Goal: Connect with others: Find contact information

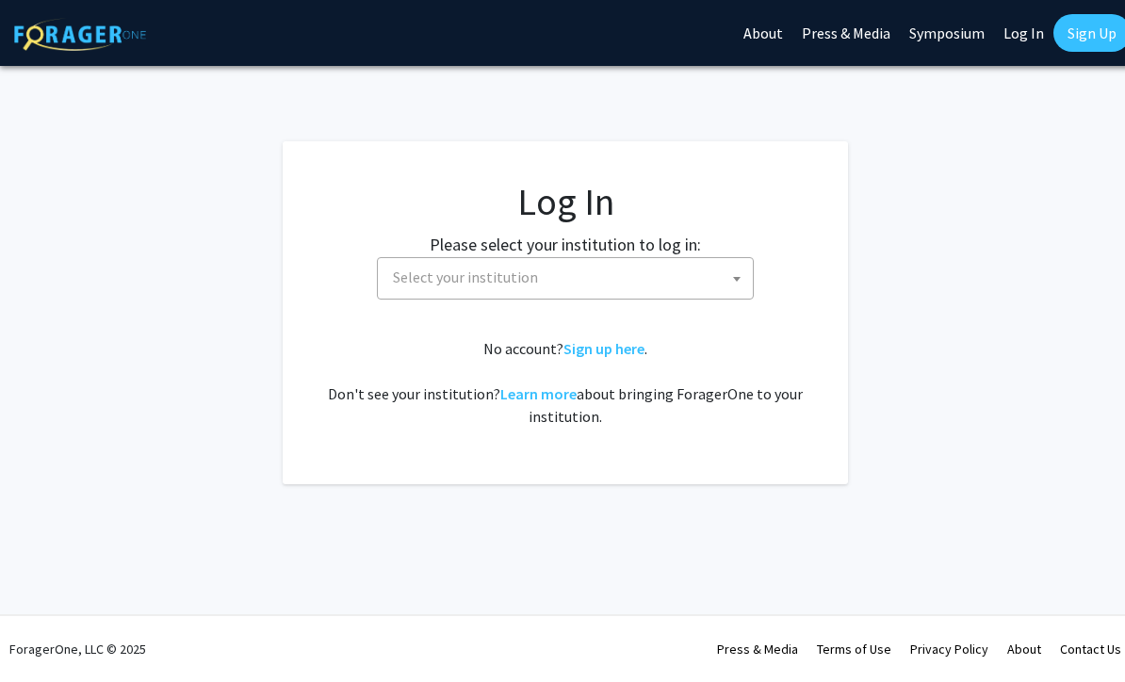
select select
click at [706, 271] on span "Select your institution" at bounding box center [568, 277] width 367 height 39
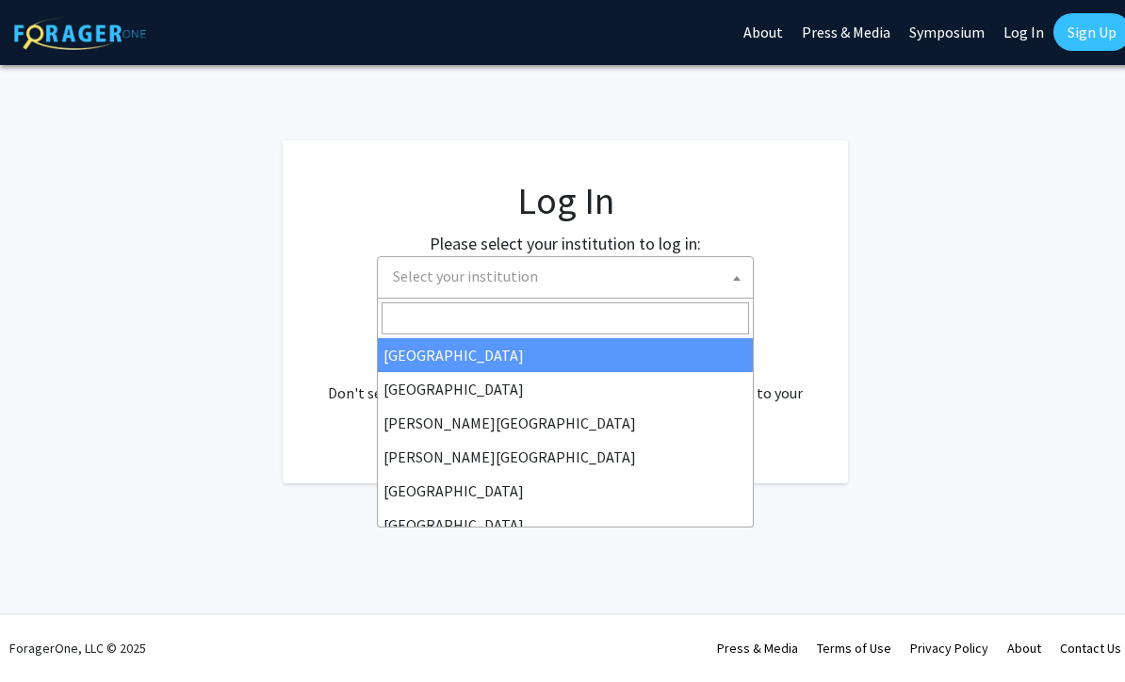
click at [843, 203] on fg-card "Log In Please select your institution to log in: Baylor University Brandeis Uni…" at bounding box center [565, 312] width 565 height 343
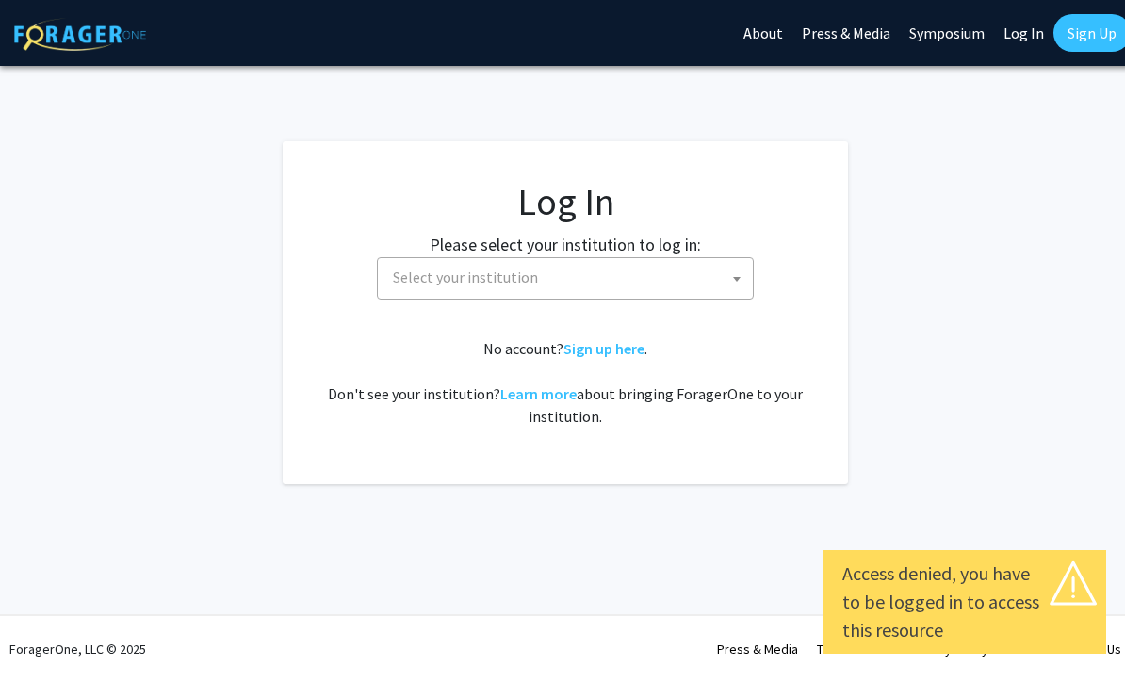
select select
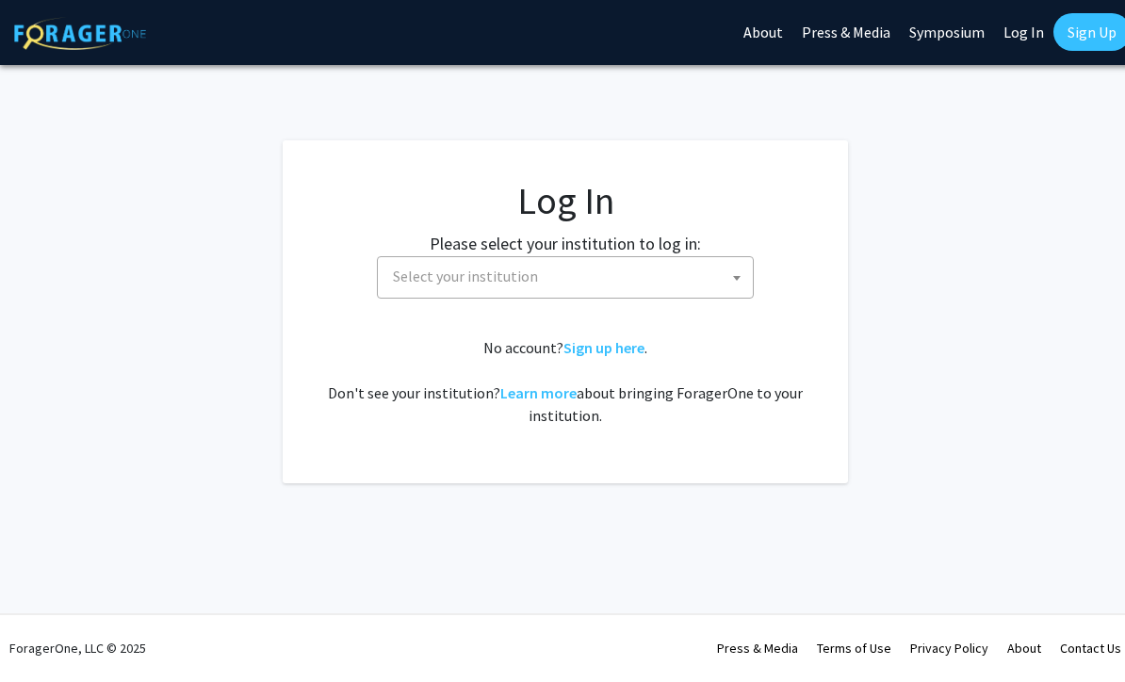
click at [697, 273] on span "Select your institution" at bounding box center [568, 277] width 367 height 39
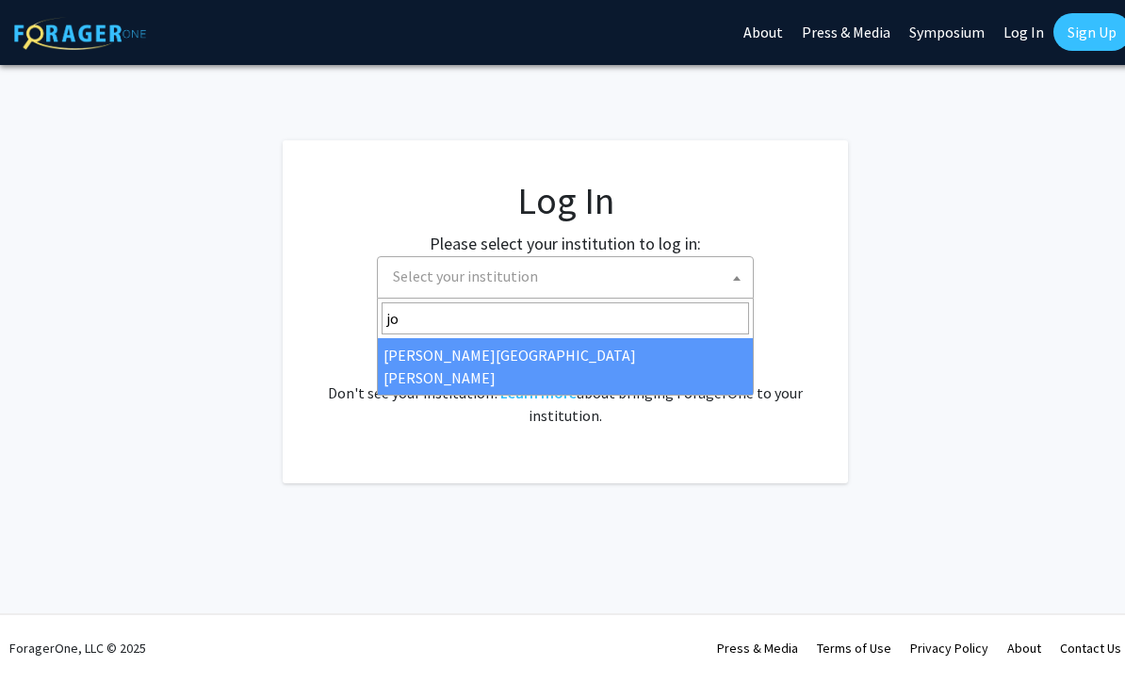
type input "joh"
select select "1"
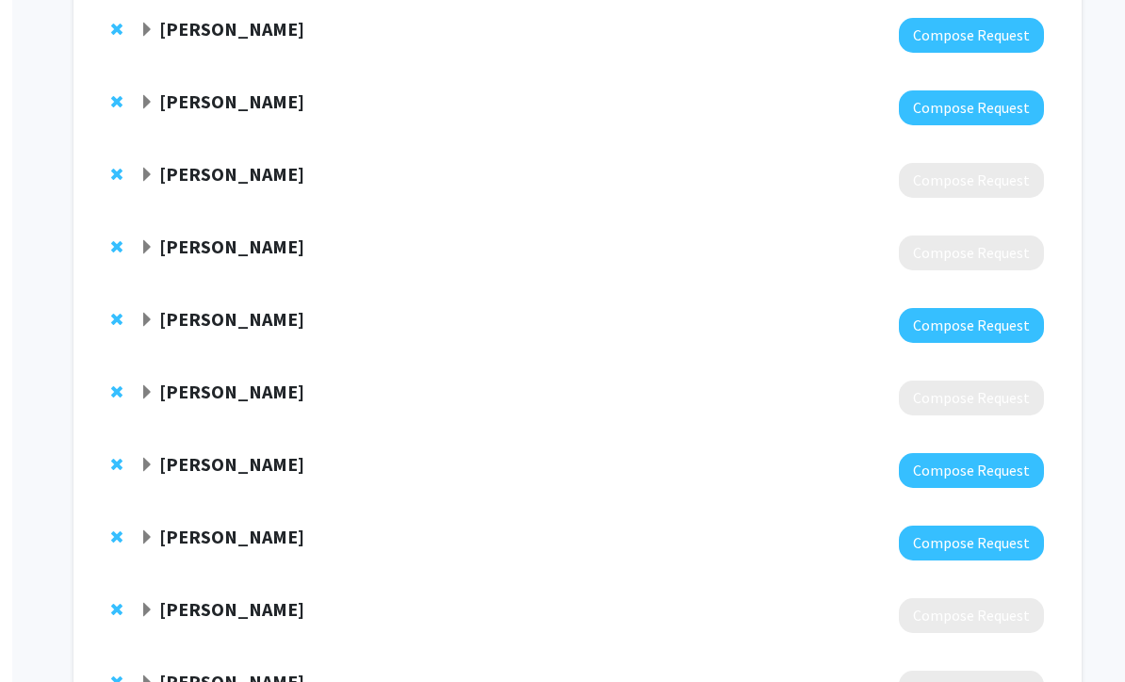
scroll to position [1465, 0]
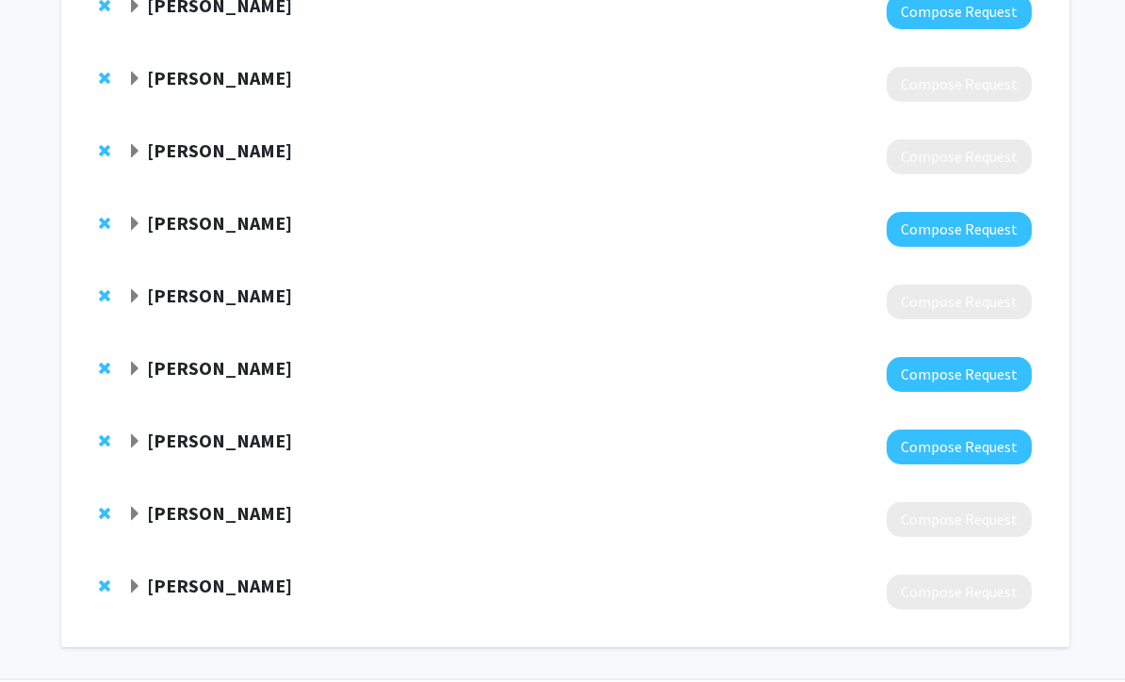
click at [727, 377] on div at bounding box center [579, 375] width 904 height 35
click at [755, 349] on div "Sixuan Li Compose Request" at bounding box center [565, 375] width 970 height 73
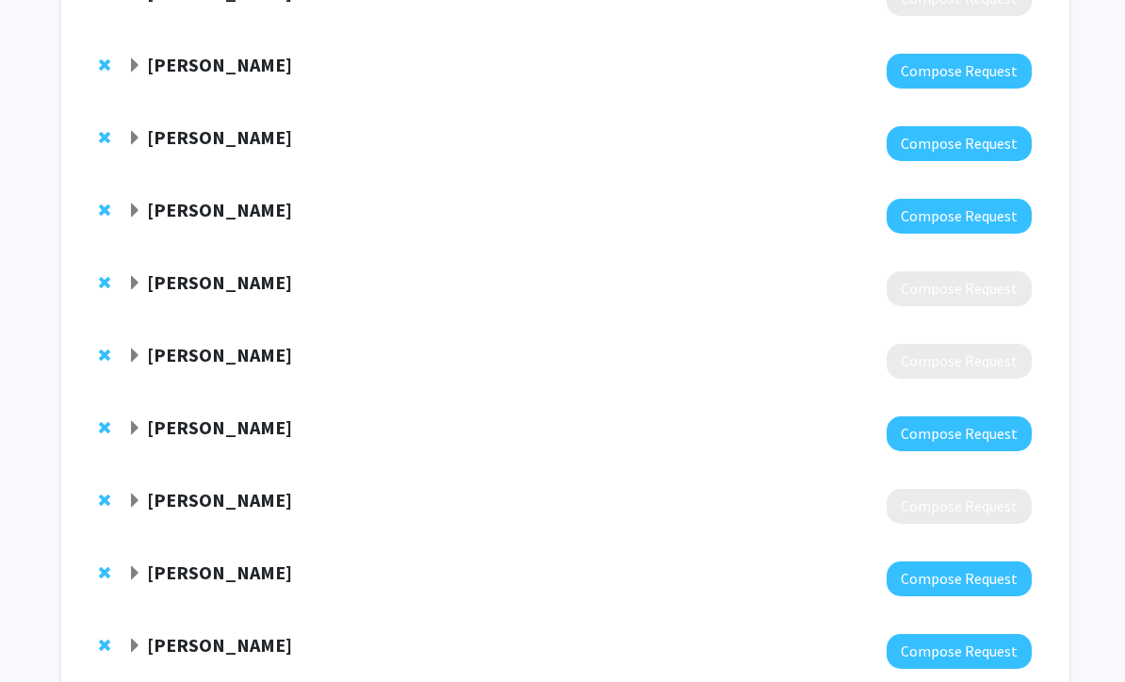
scroll to position [1261, 0]
click at [139, 568] on span "Expand Sixuan Li Bookmark" at bounding box center [134, 573] width 15 height 15
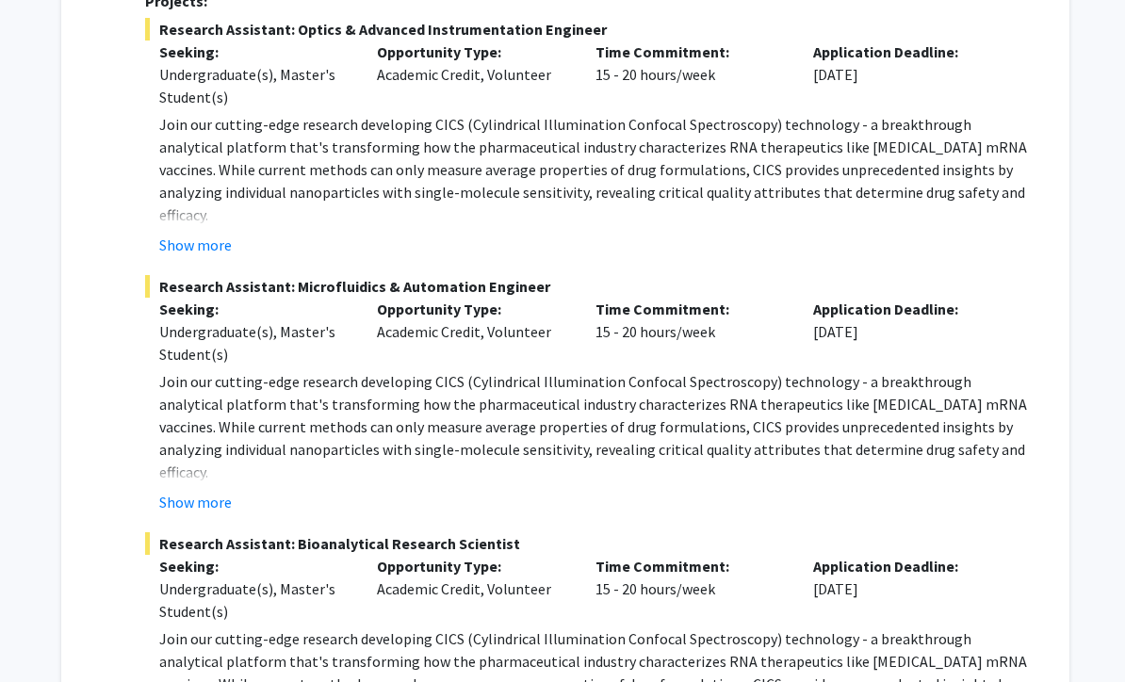
scroll to position [2195, 0]
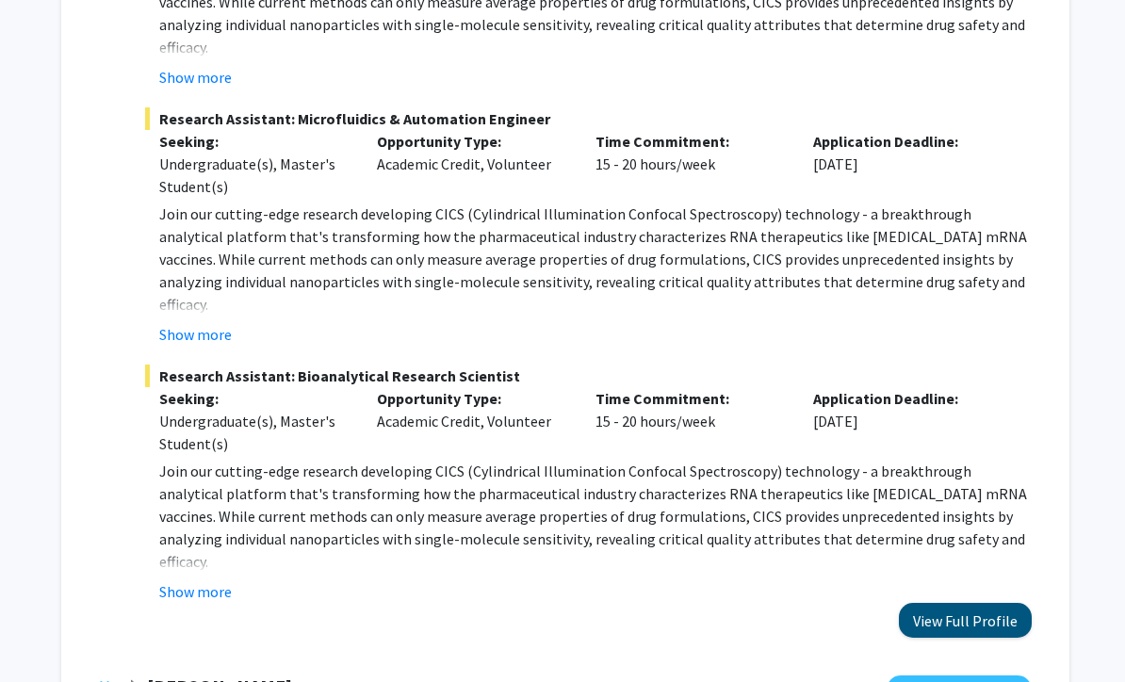
click at [953, 604] on button "View Full Profile" at bounding box center [965, 621] width 133 height 35
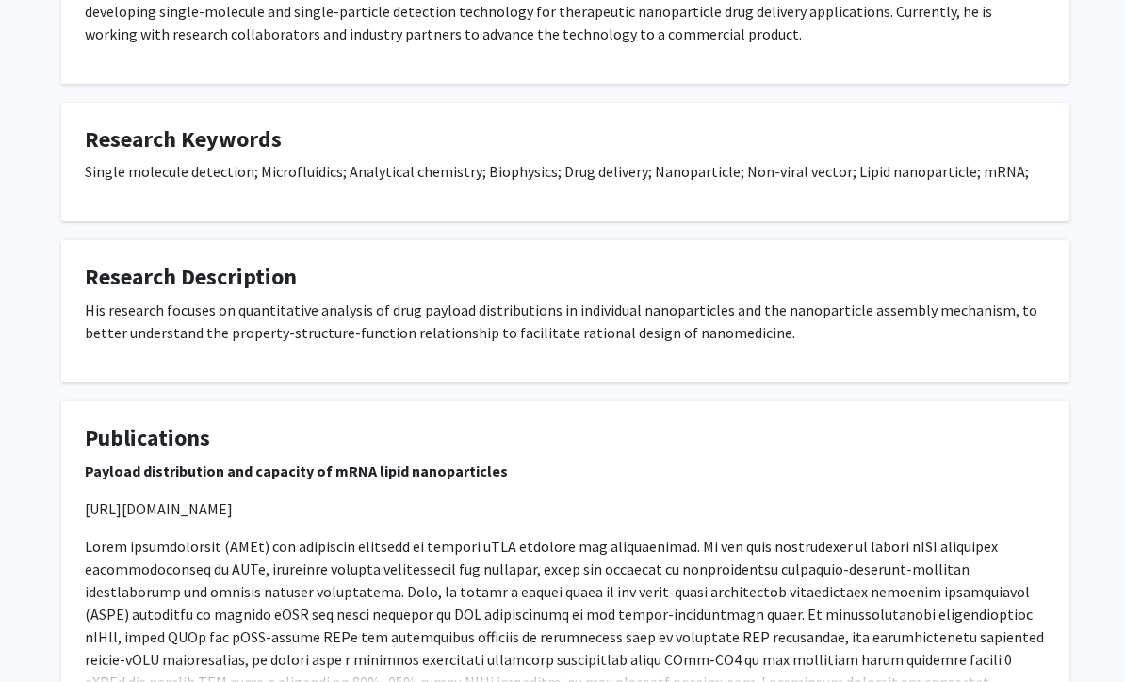
scroll to position [1354, 0]
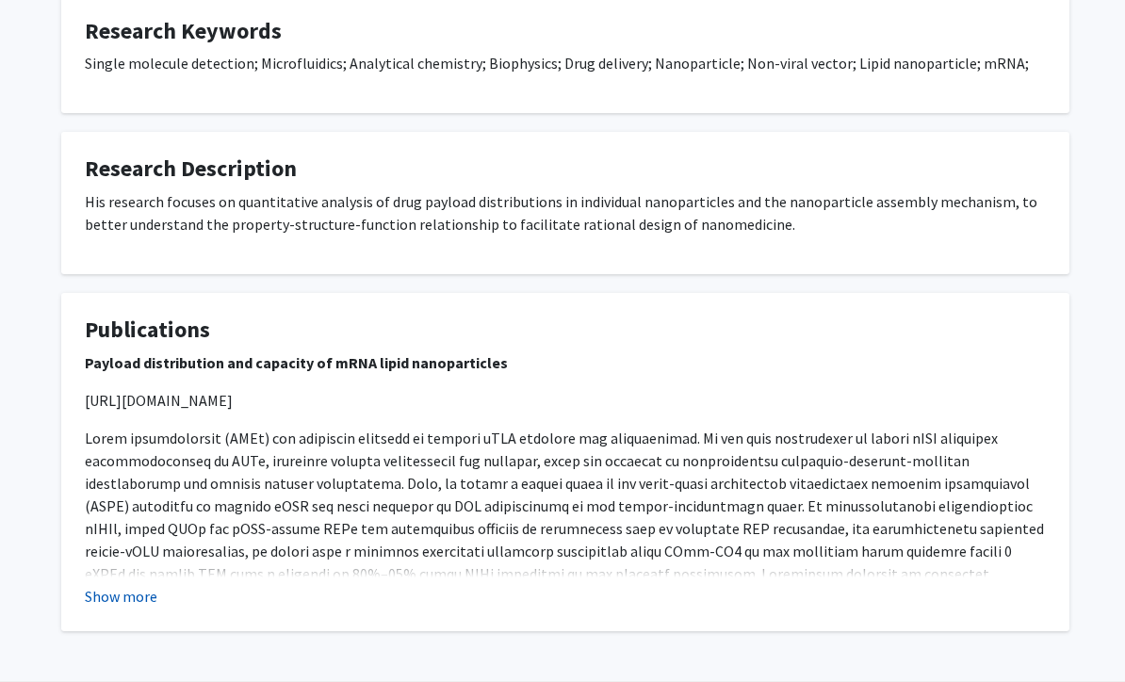
click at [121, 587] on button "Show more" at bounding box center [121, 597] width 73 height 23
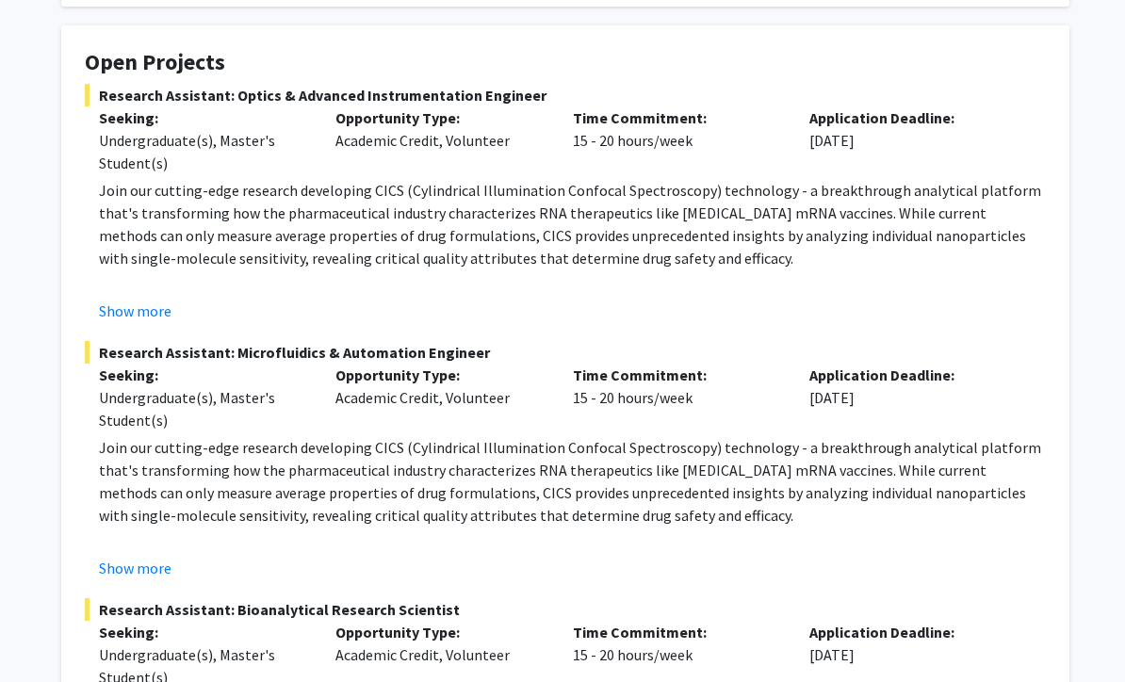
scroll to position [0, 0]
